Goal: Find specific page/section: Find specific page/section

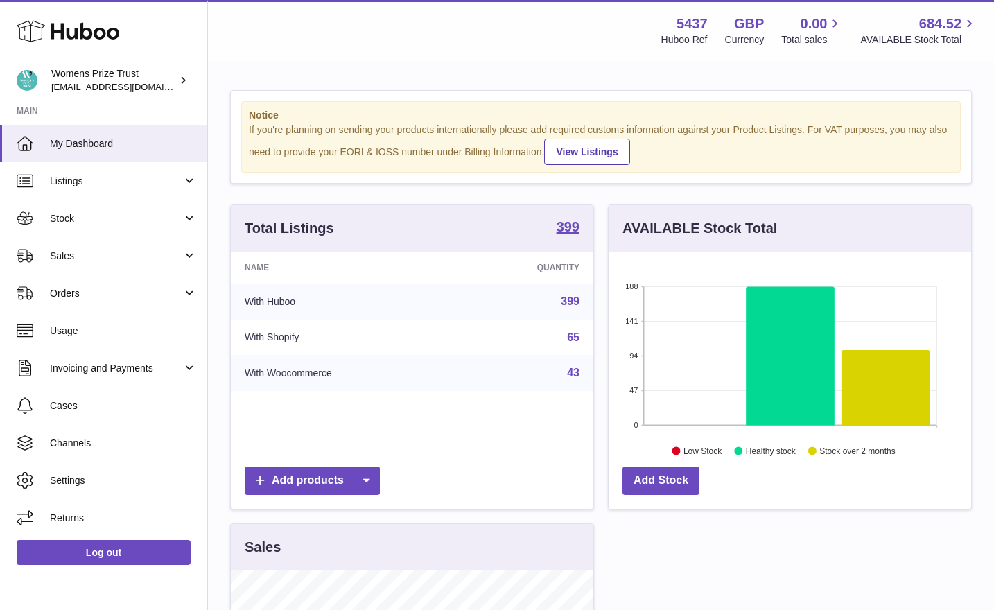
scroll to position [216, 363]
click at [150, 171] on link "Listings" at bounding box center [103, 180] width 207 height 37
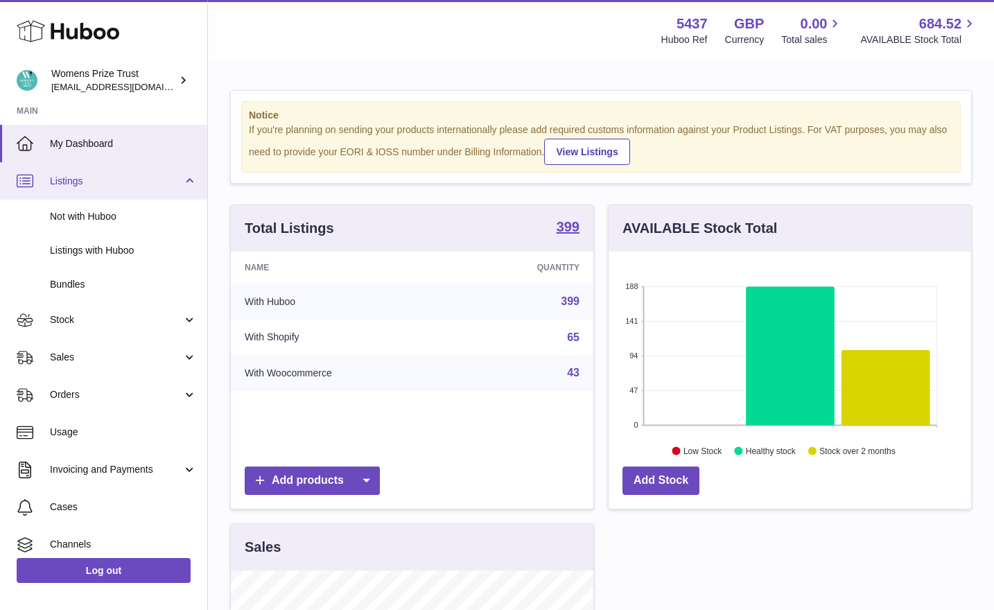
click at [150, 171] on link "Listings" at bounding box center [103, 180] width 207 height 37
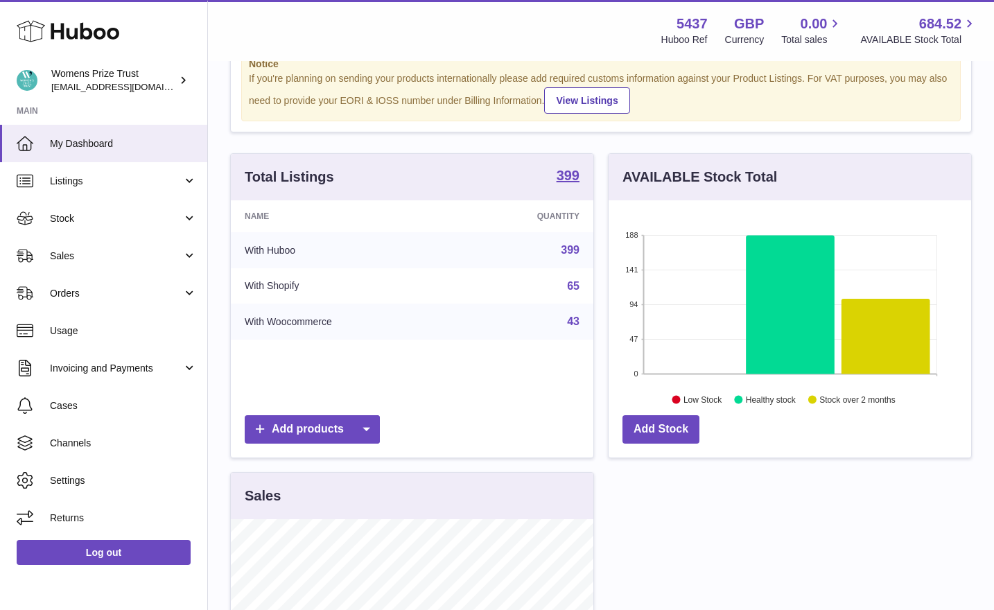
scroll to position [0, 0]
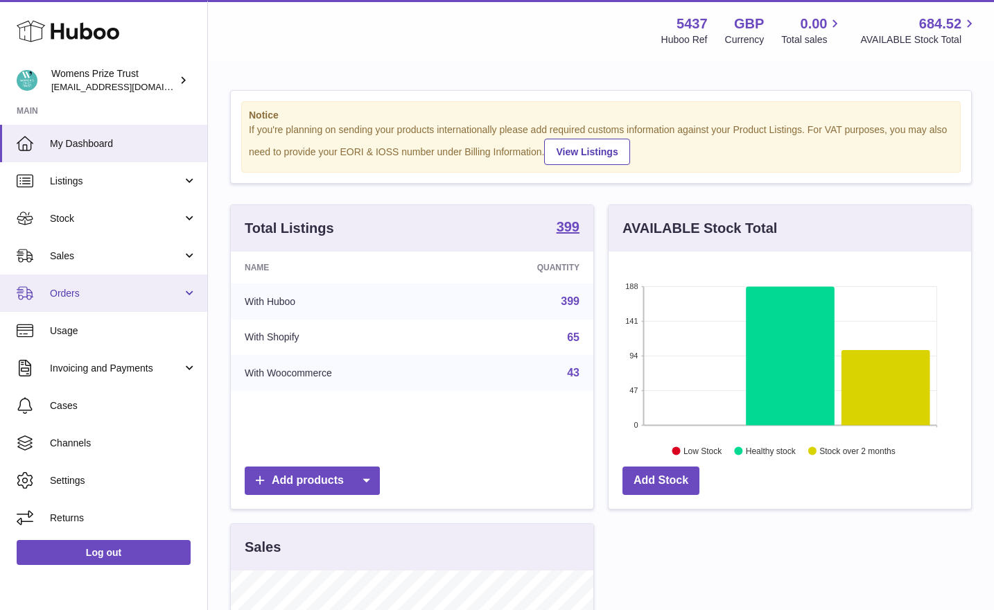
click at [144, 295] on span "Orders" at bounding box center [116, 293] width 132 height 13
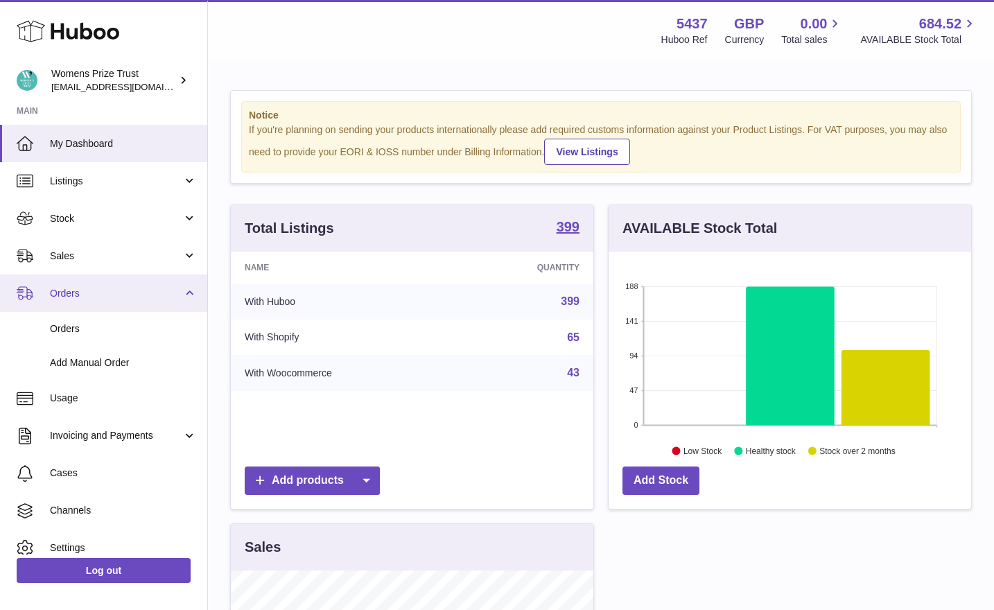
click at [144, 295] on span "Orders" at bounding box center [116, 293] width 132 height 13
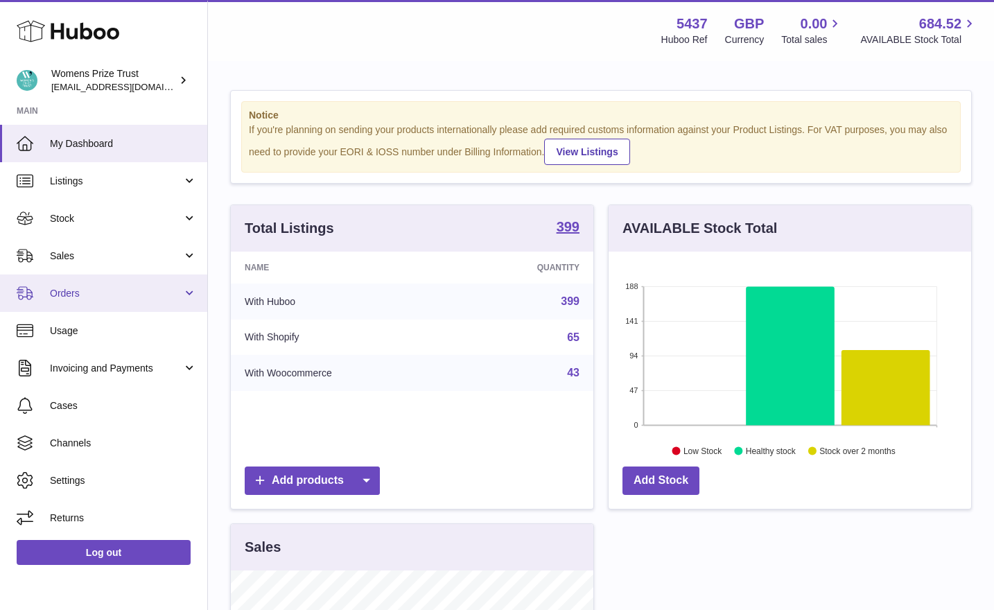
click at [144, 295] on span "Orders" at bounding box center [116, 293] width 132 height 13
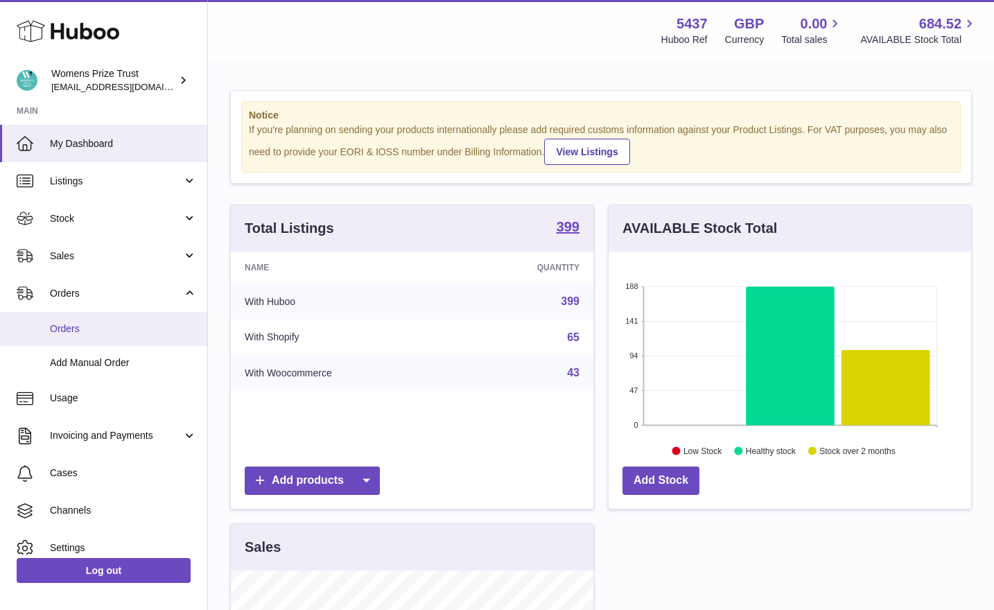
click at [104, 322] on span "Orders" at bounding box center [123, 328] width 147 height 13
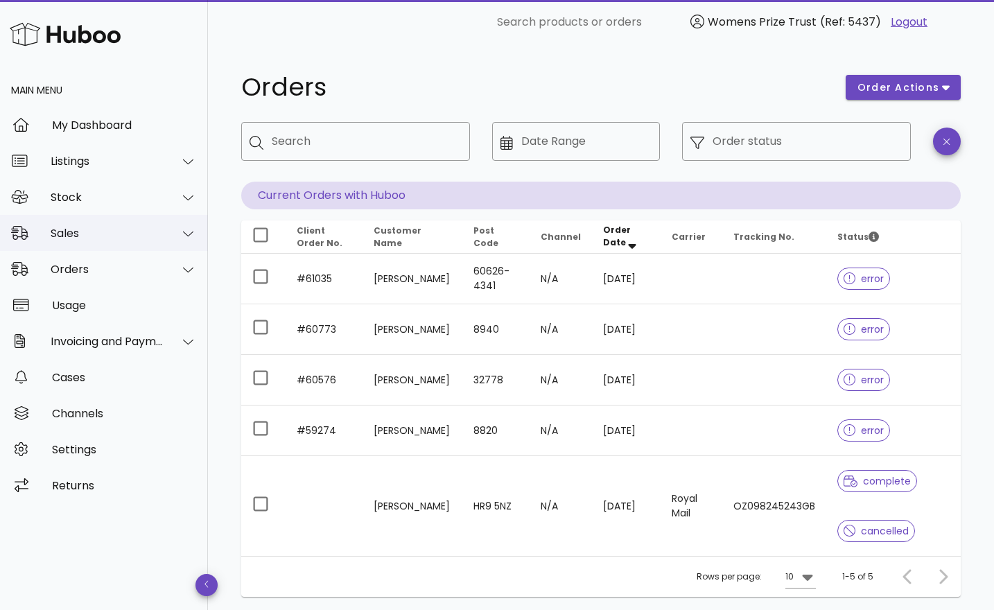
click at [163, 237] on div "Sales" at bounding box center [107, 233] width 113 height 13
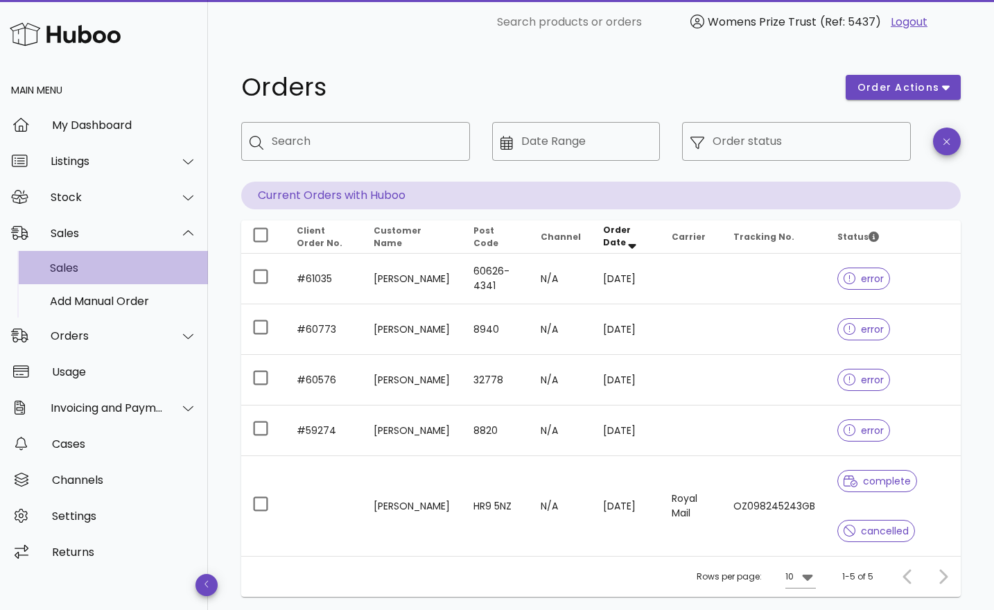
click at [114, 269] on div "Sales" at bounding box center [123, 267] width 147 height 13
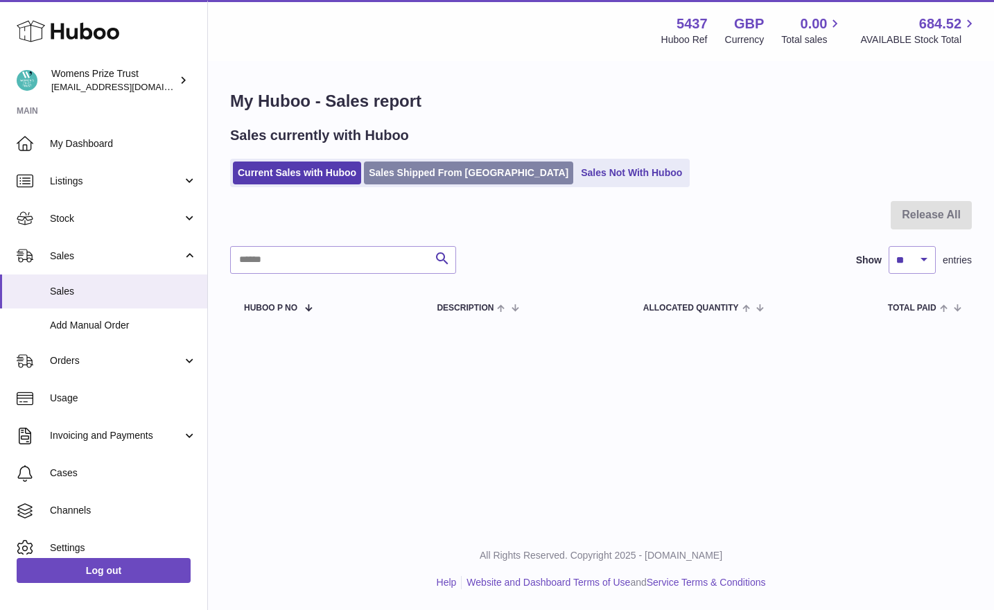
click at [440, 183] on link "Sales Shipped From Huboo" at bounding box center [468, 173] width 209 height 23
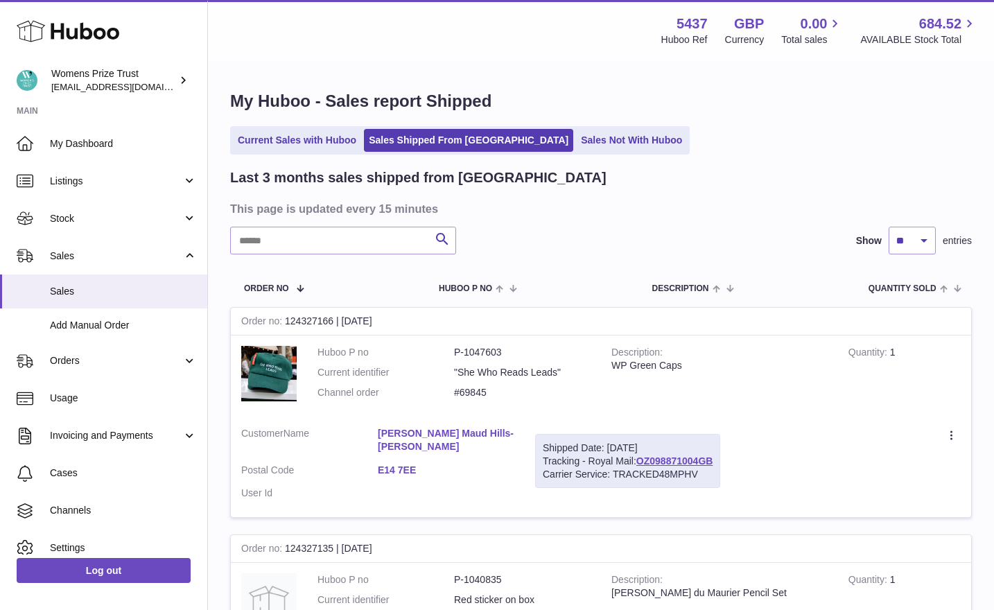
click at [551, 127] on ul "Current Sales with Huboo Sales Shipped From Huboo Sales Not With Huboo" at bounding box center [460, 140] width 460 height 28
click at [576, 135] on link "Sales Not With Huboo" at bounding box center [631, 140] width 111 height 23
